Goal: Navigation & Orientation: Find specific page/section

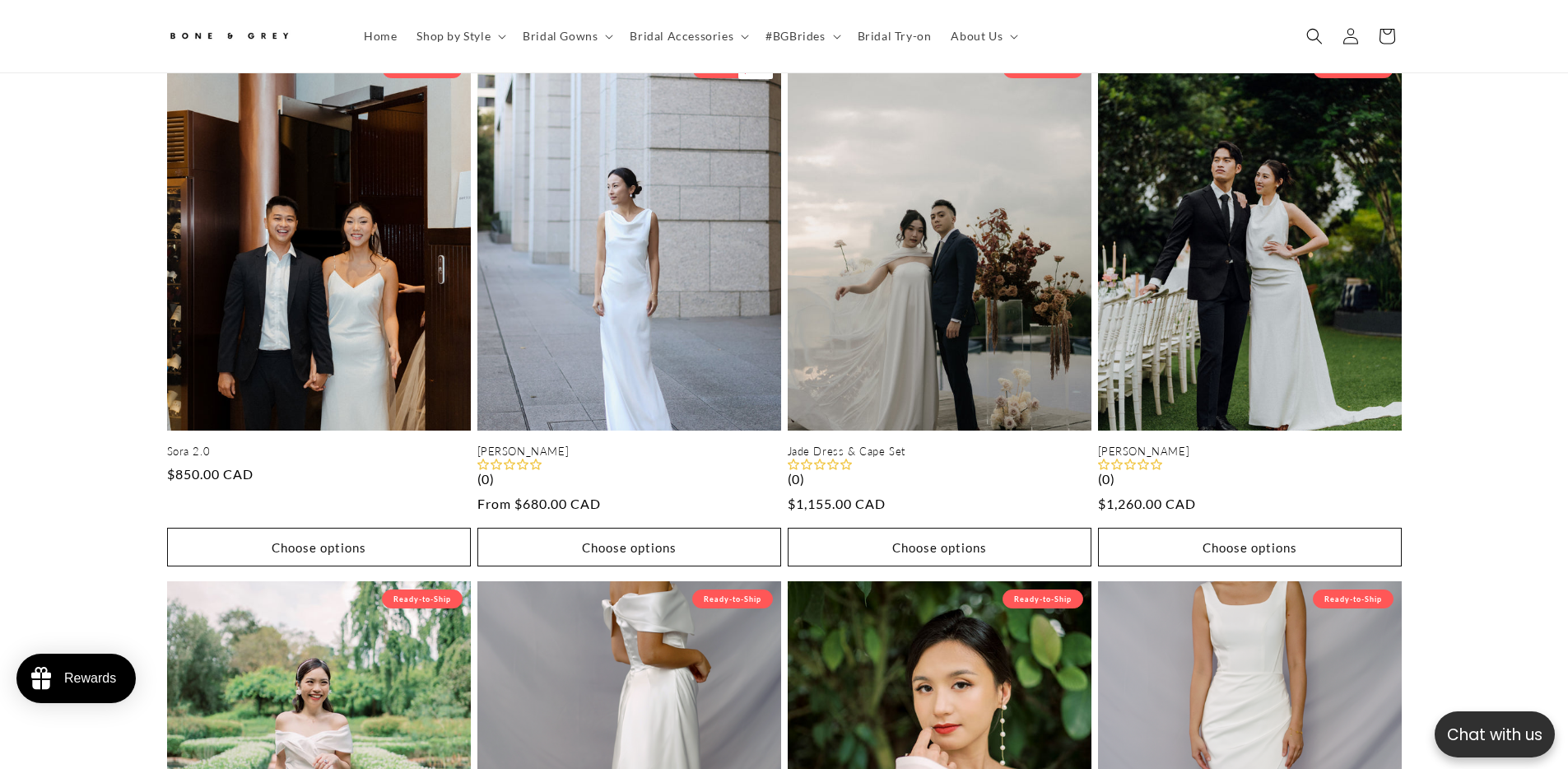
scroll to position [2271, 0]
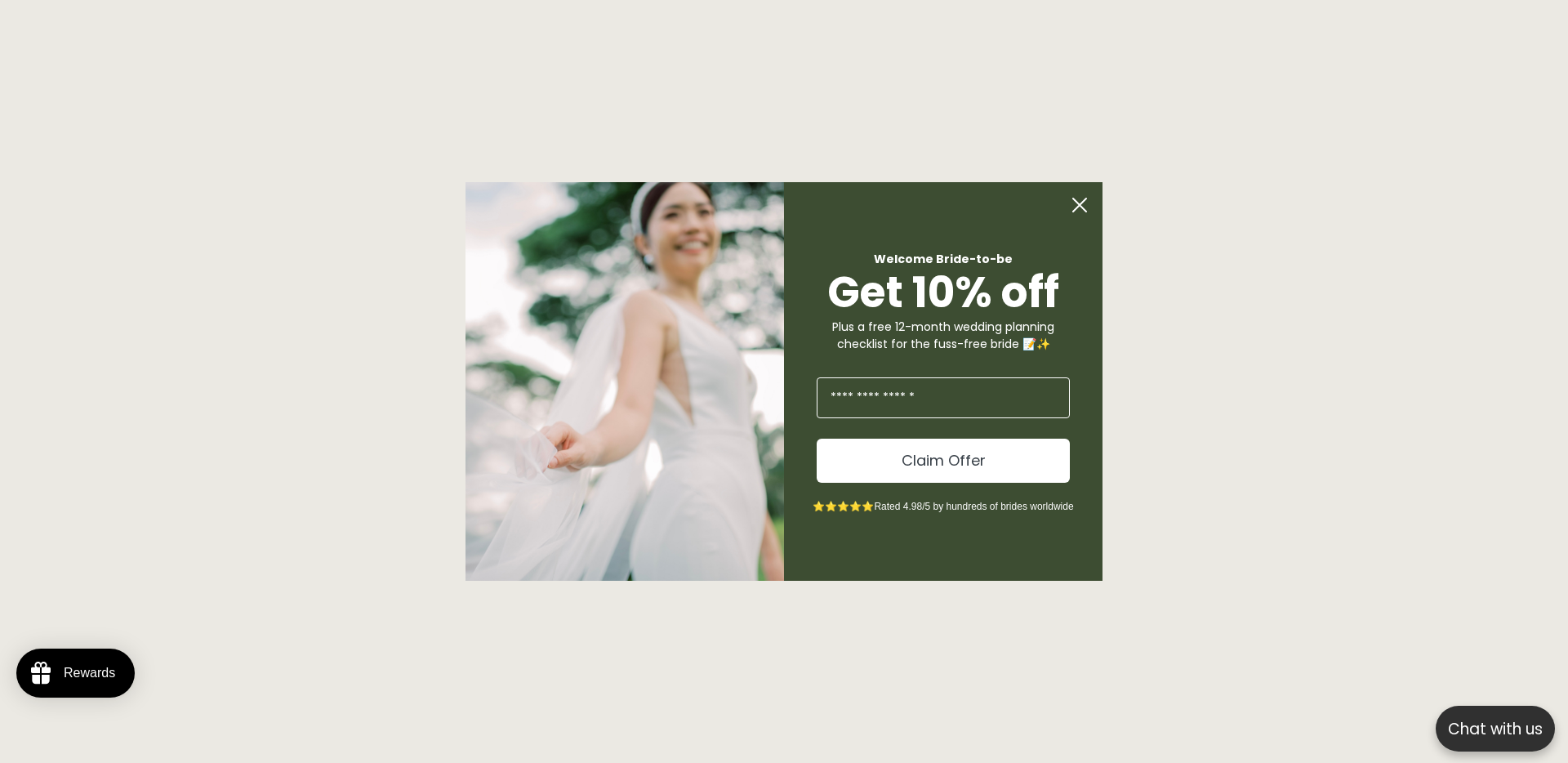
click at [1078, 198] on circle "Close dialog" at bounding box center [1079, 205] width 31 height 31
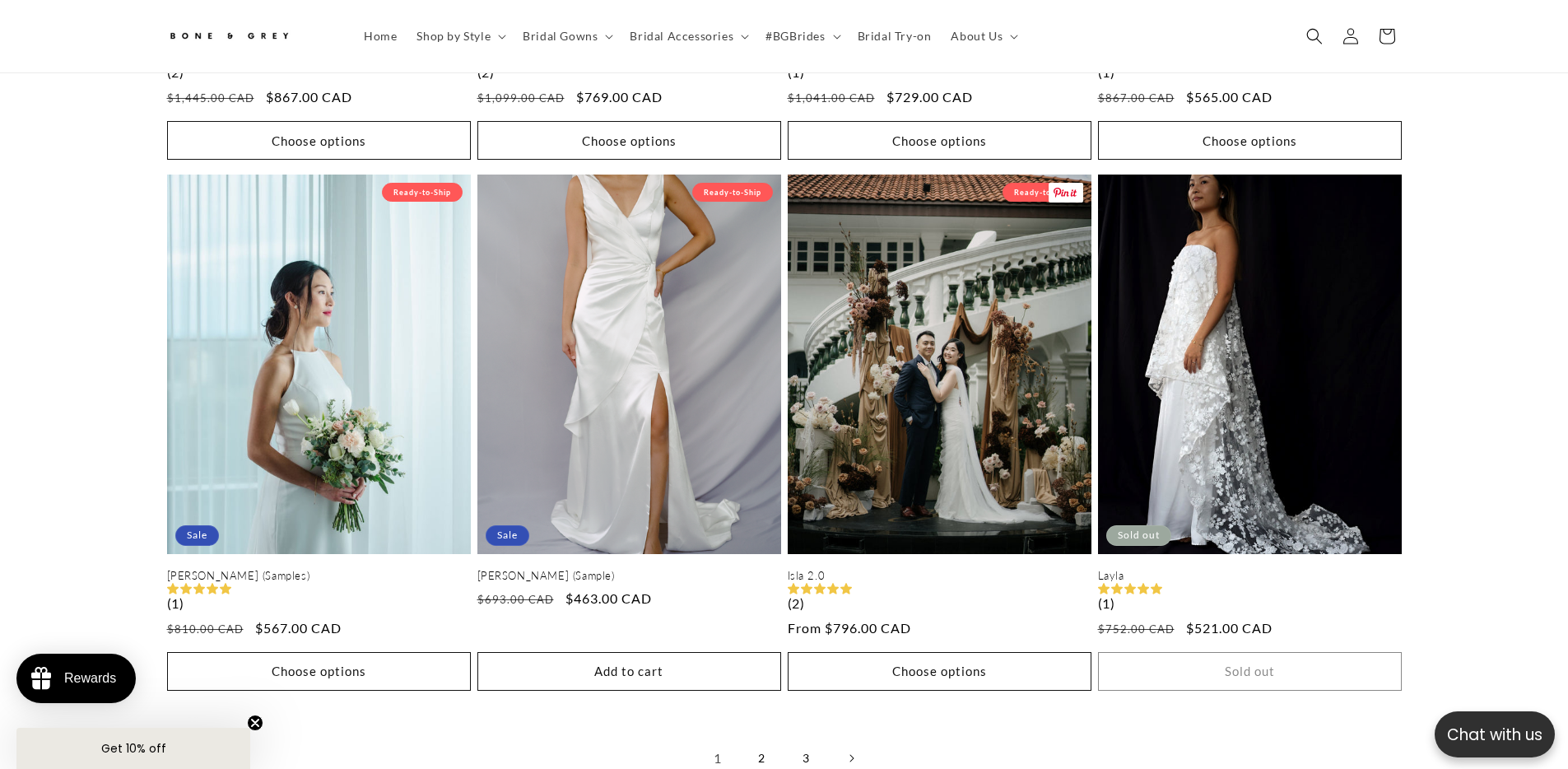
scroll to position [3738, 0]
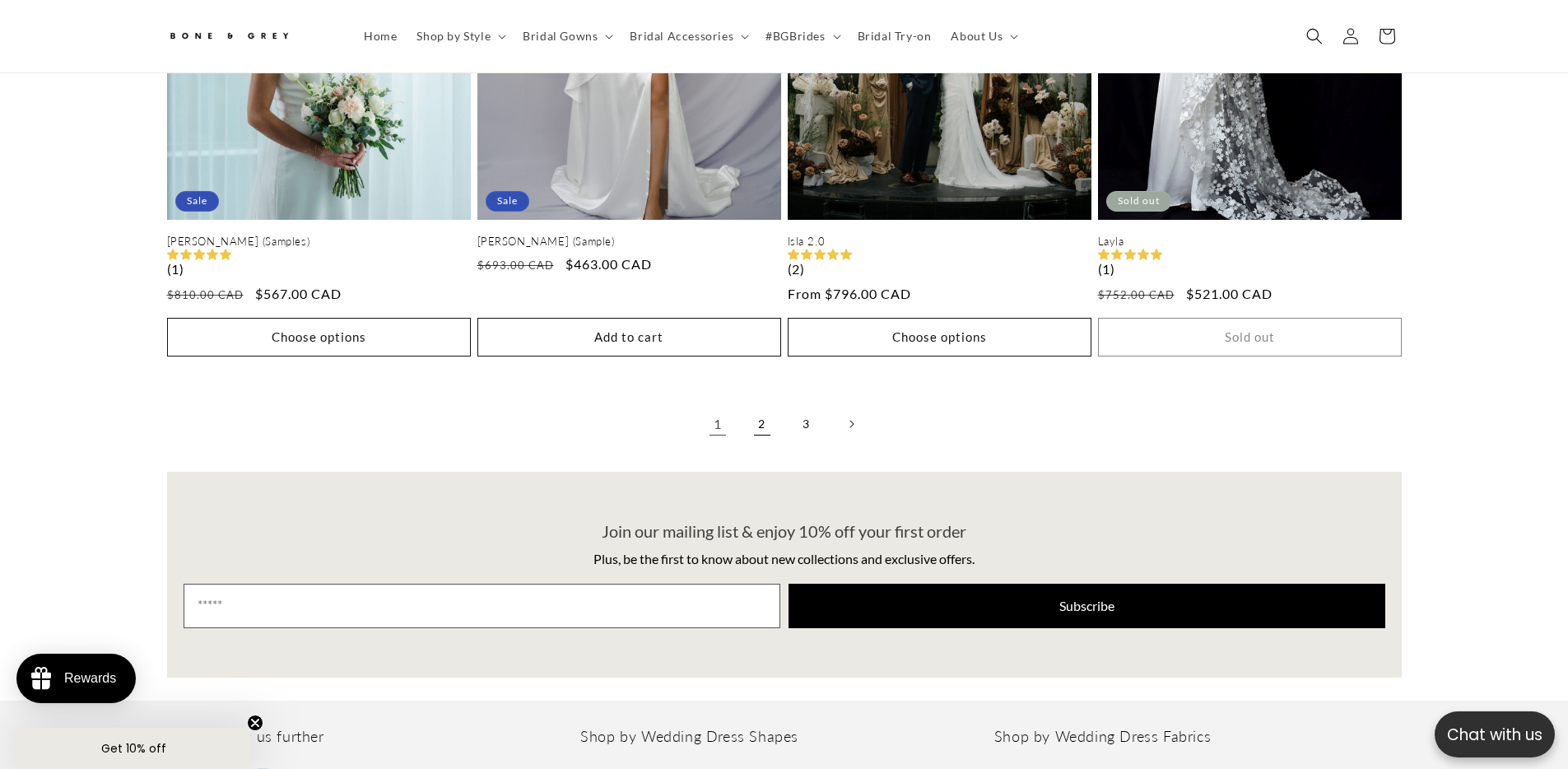
click at [757, 406] on link "2" at bounding box center [761, 423] width 36 height 36
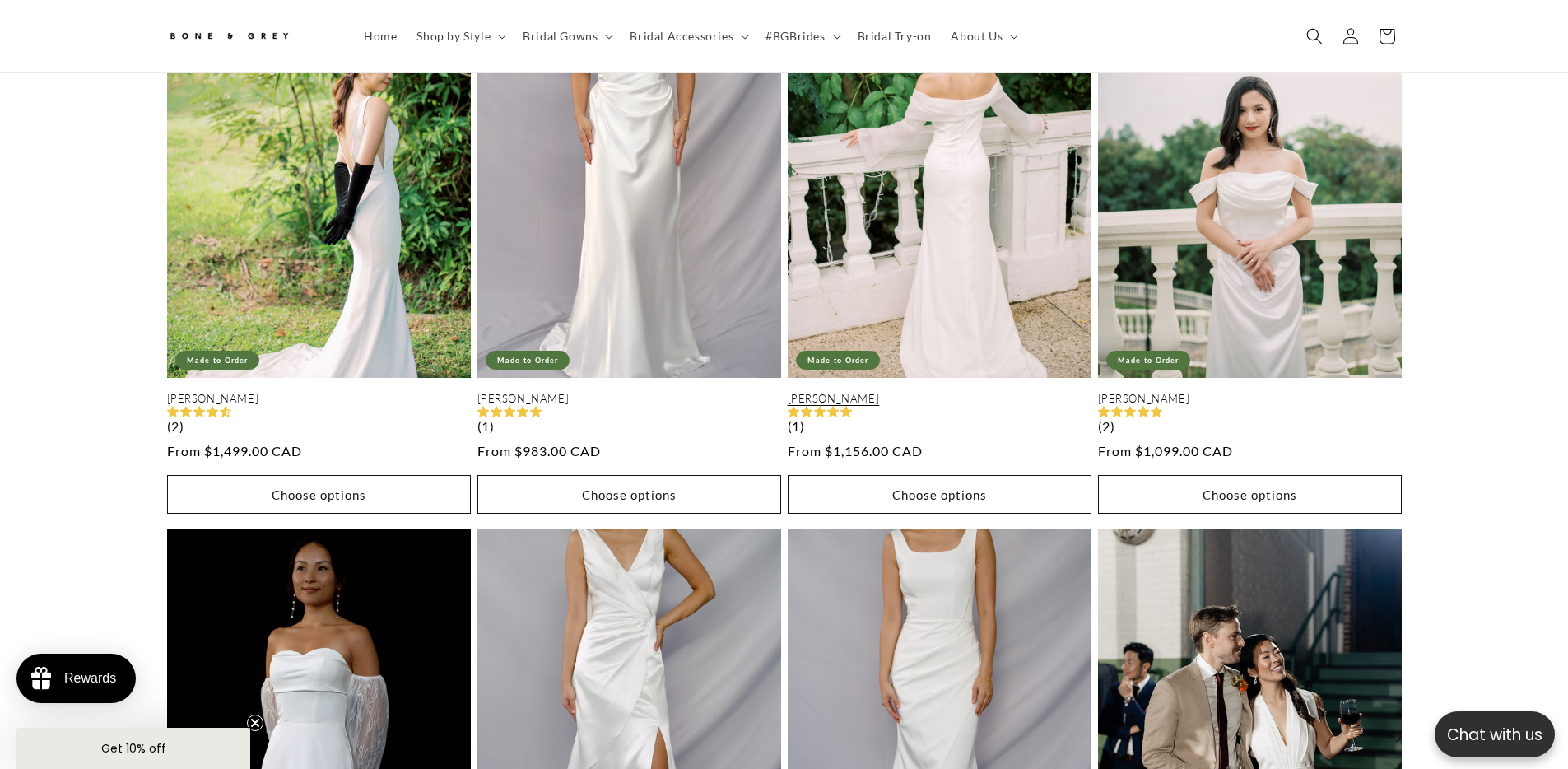
scroll to position [3510, 0]
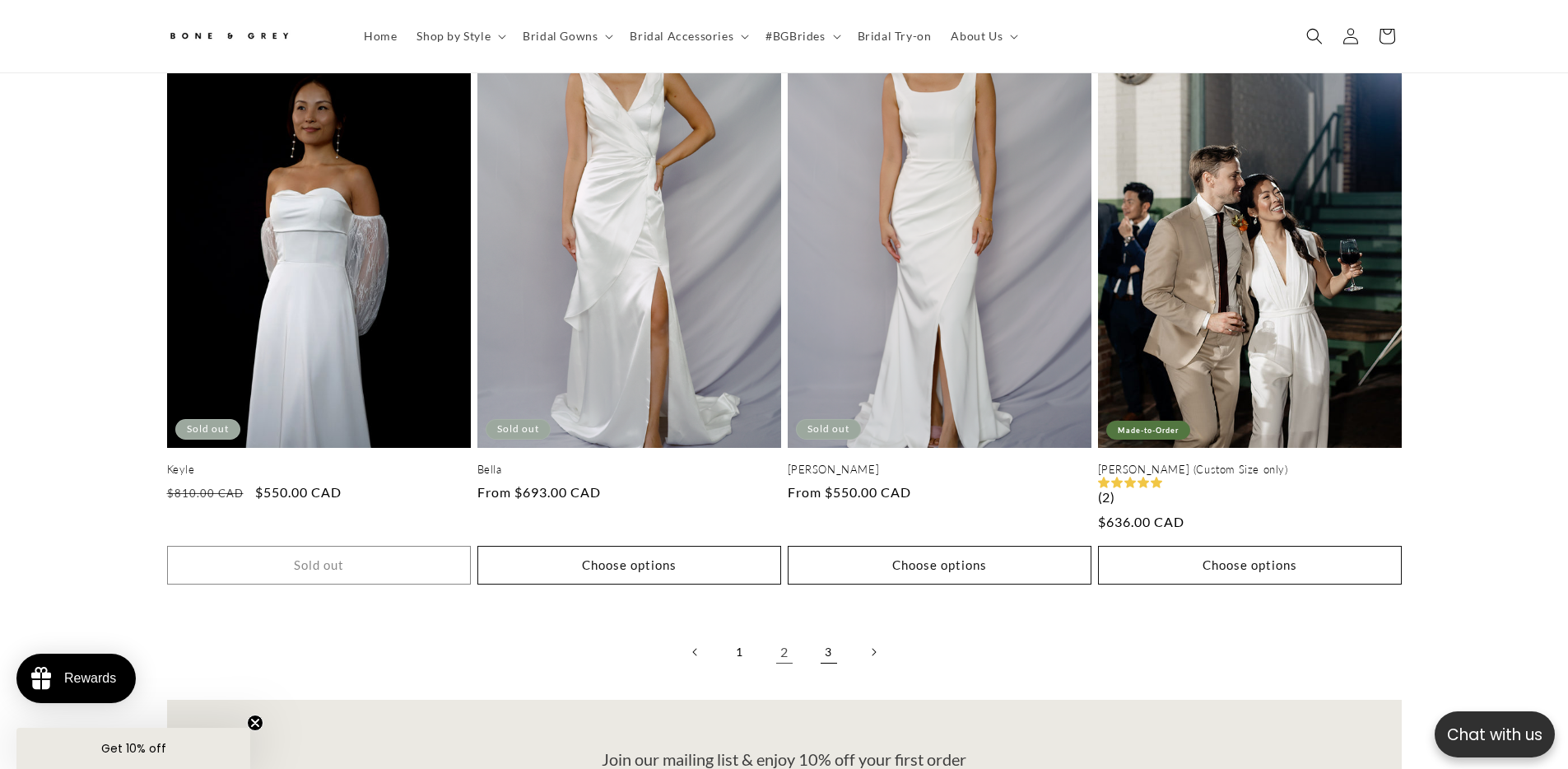
click at [828, 640] on link "3" at bounding box center [828, 651] width 36 height 36
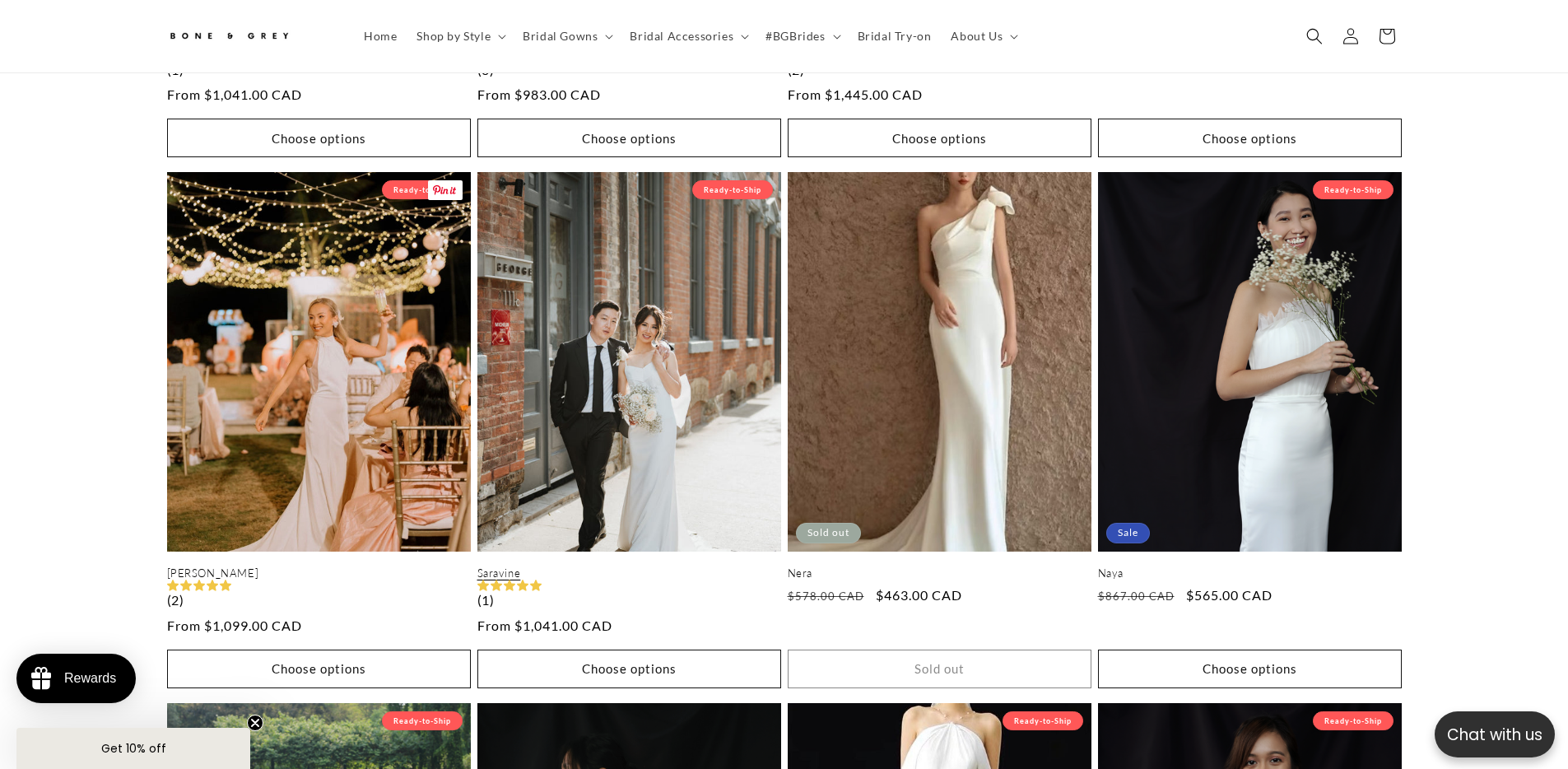
scroll to position [0, 453]
